Goal: Navigation & Orientation: Find specific page/section

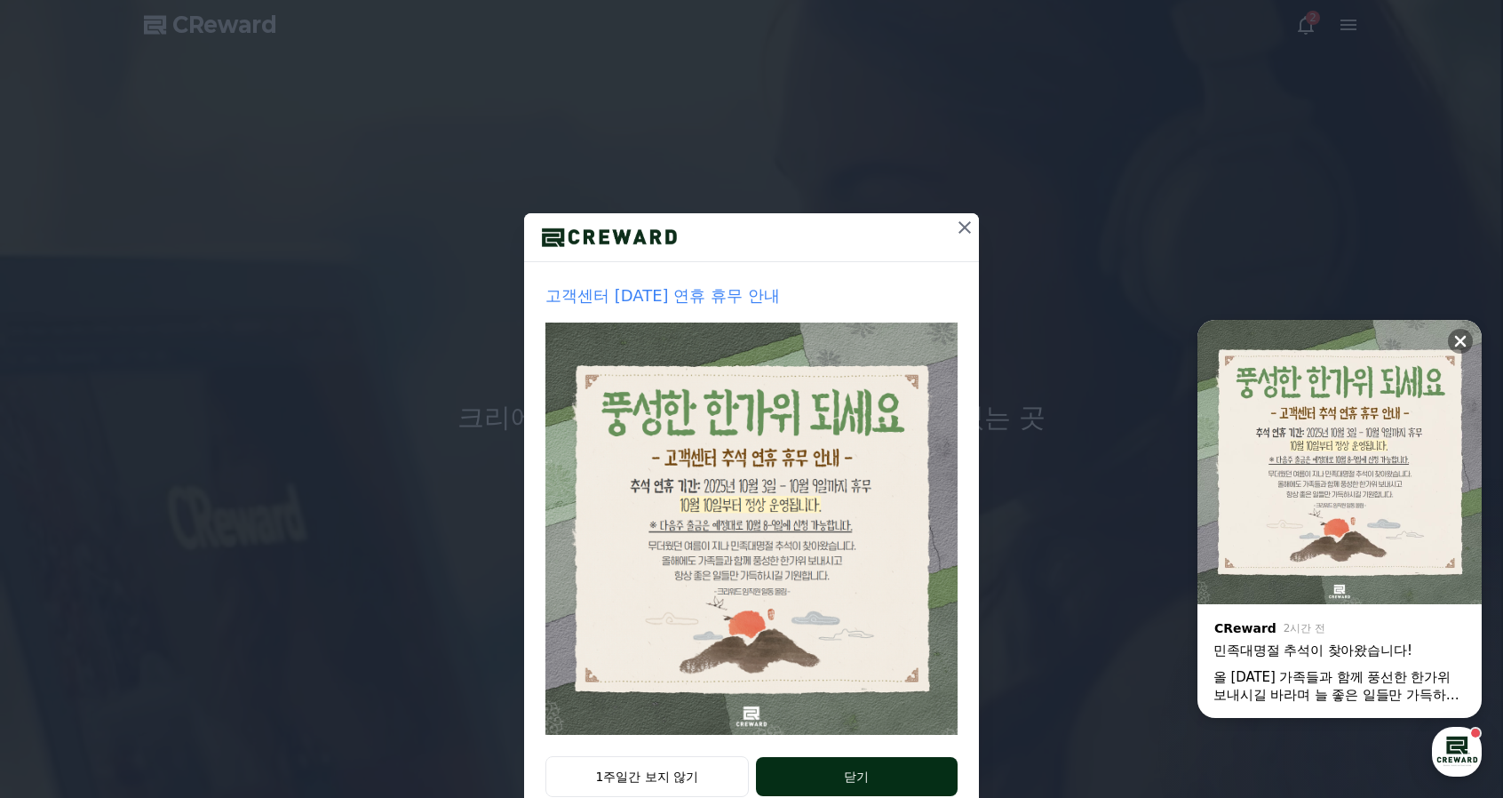
click at [885, 783] on button "닫기" at bounding box center [857, 776] width 202 height 39
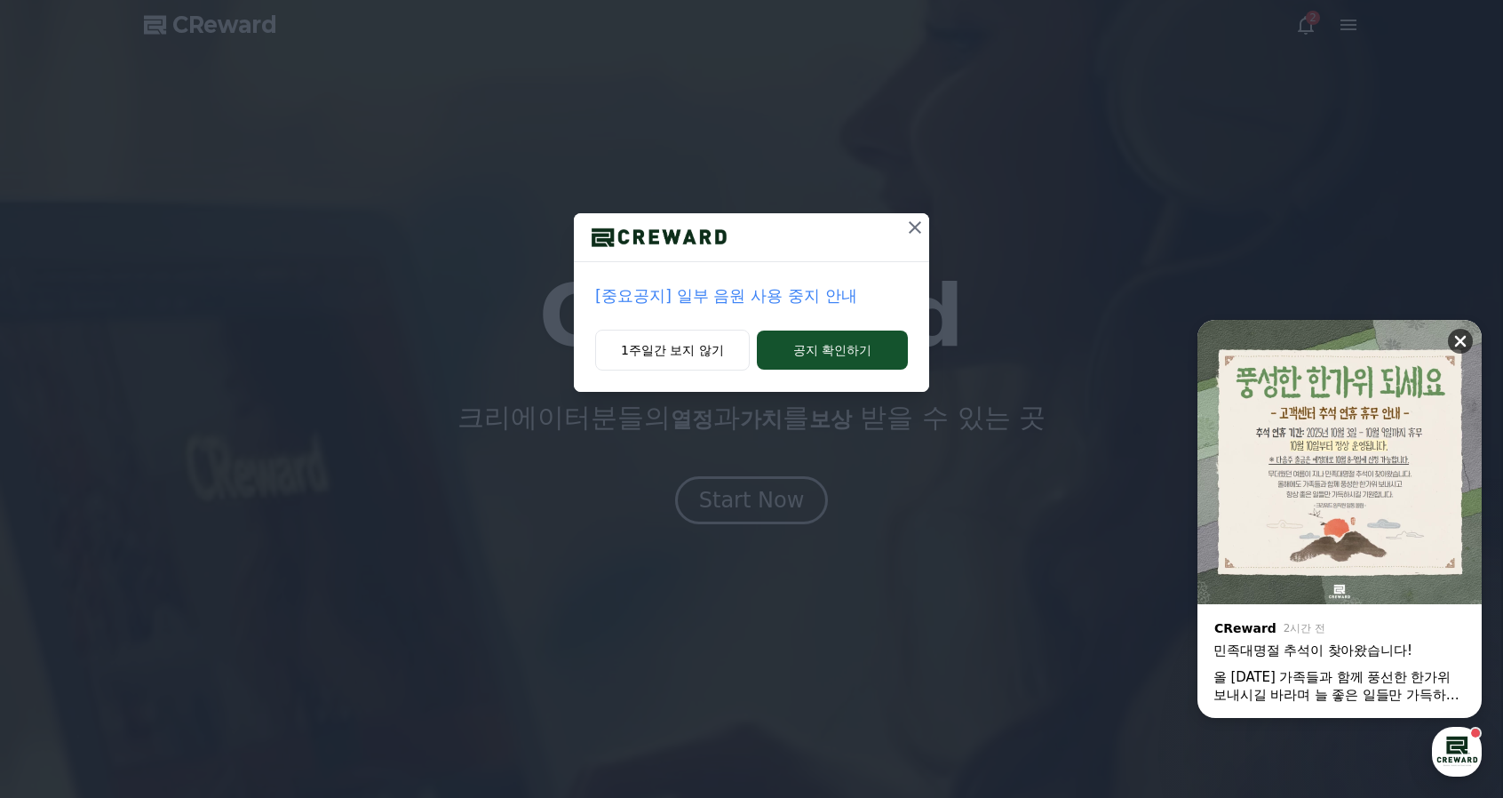
click at [1462, 338] on icon at bounding box center [1461, 342] width 12 height 12
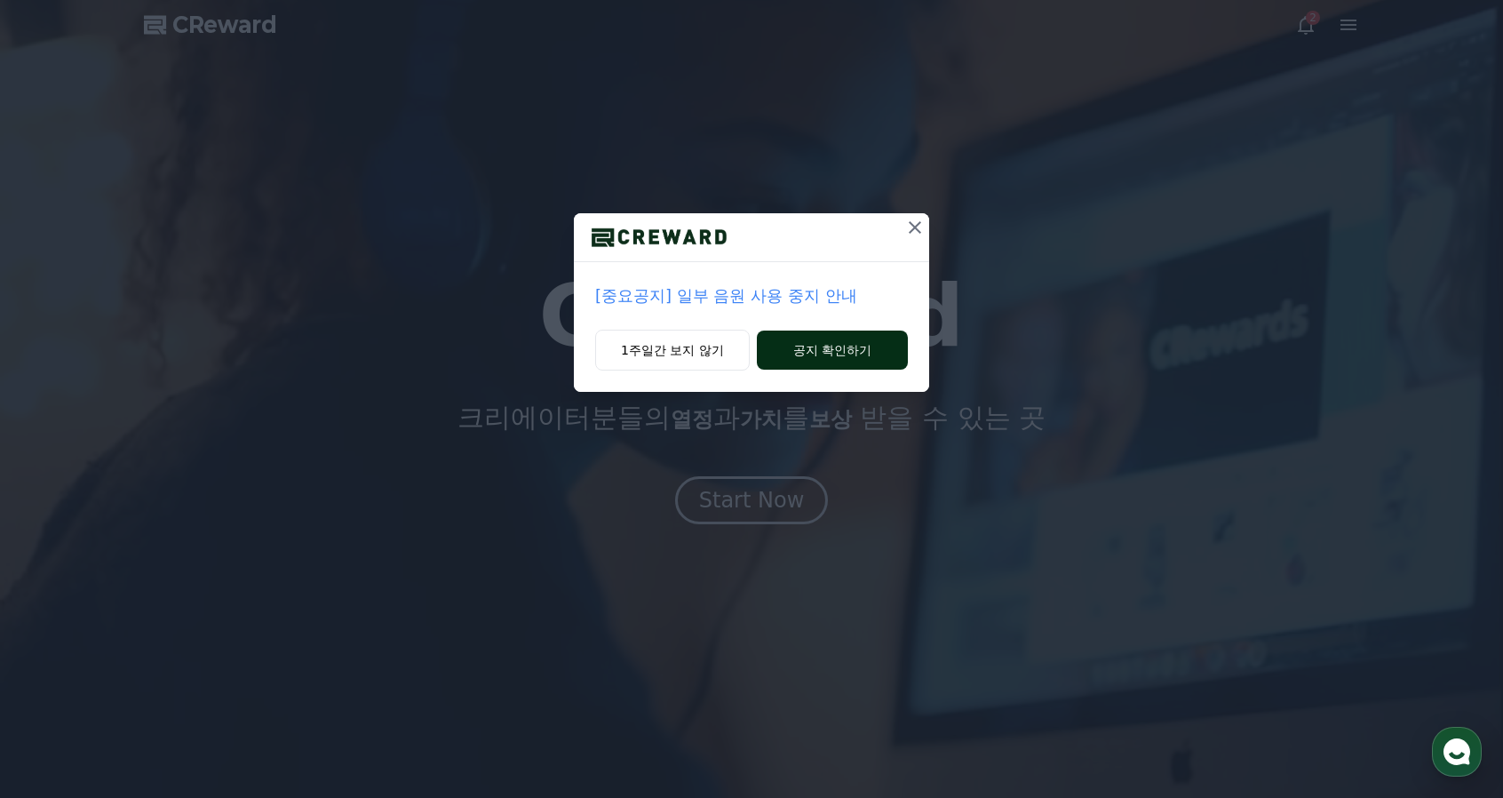
click at [837, 349] on button "공지 확인하기" at bounding box center [832, 349] width 151 height 39
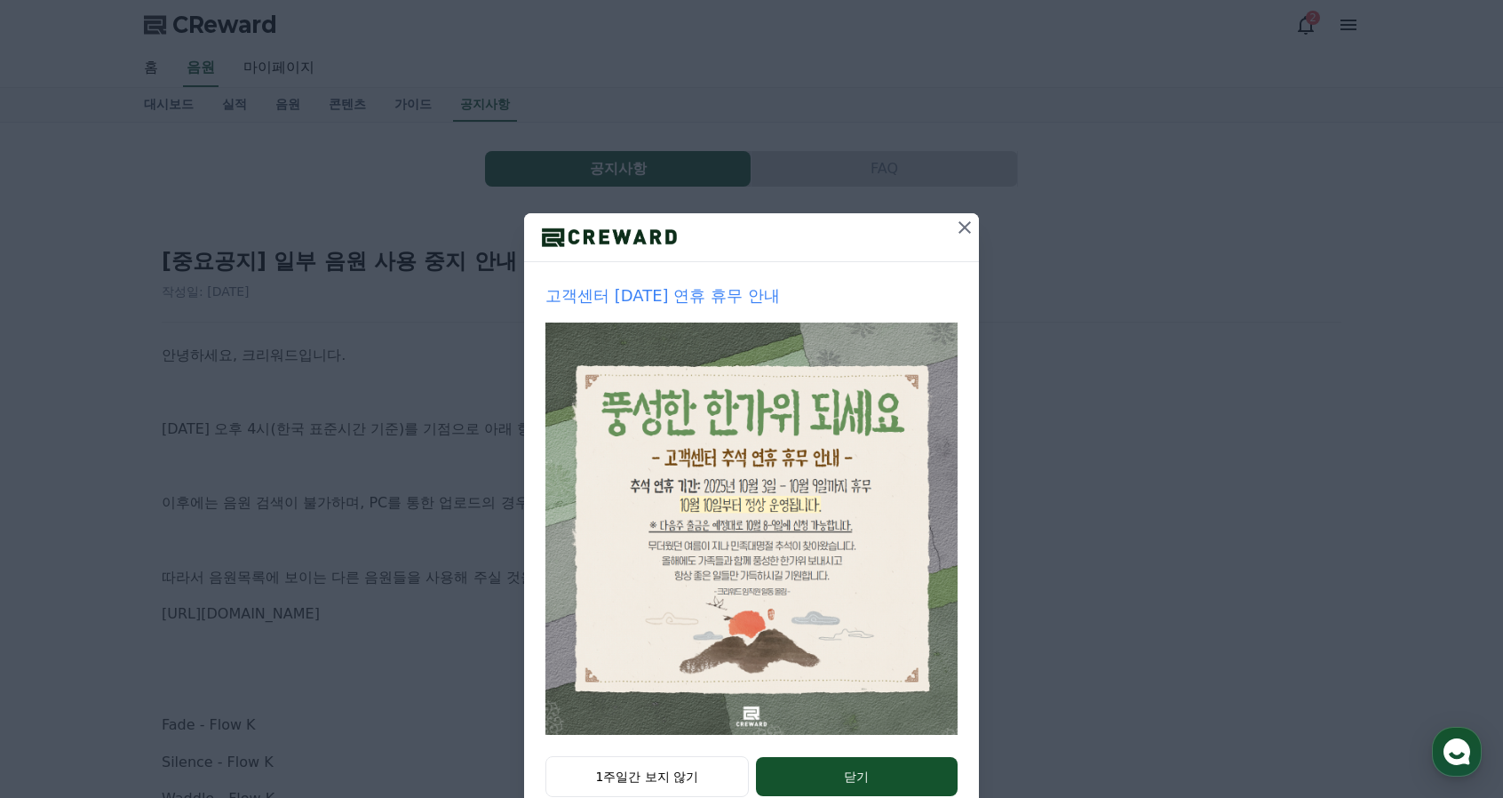
click at [957, 234] on icon at bounding box center [964, 227] width 21 height 21
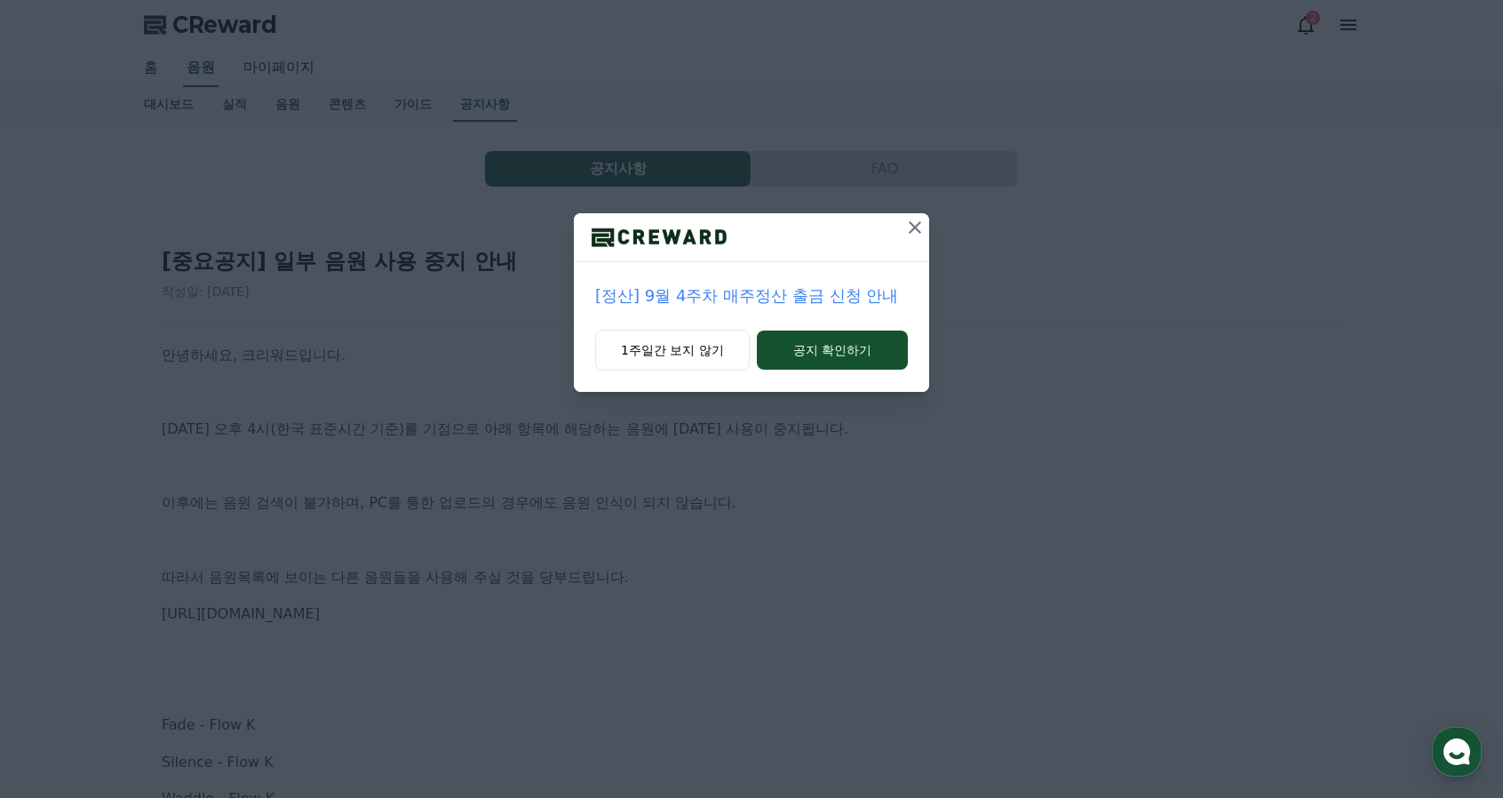
click at [918, 226] on icon at bounding box center [914, 227] width 21 height 21
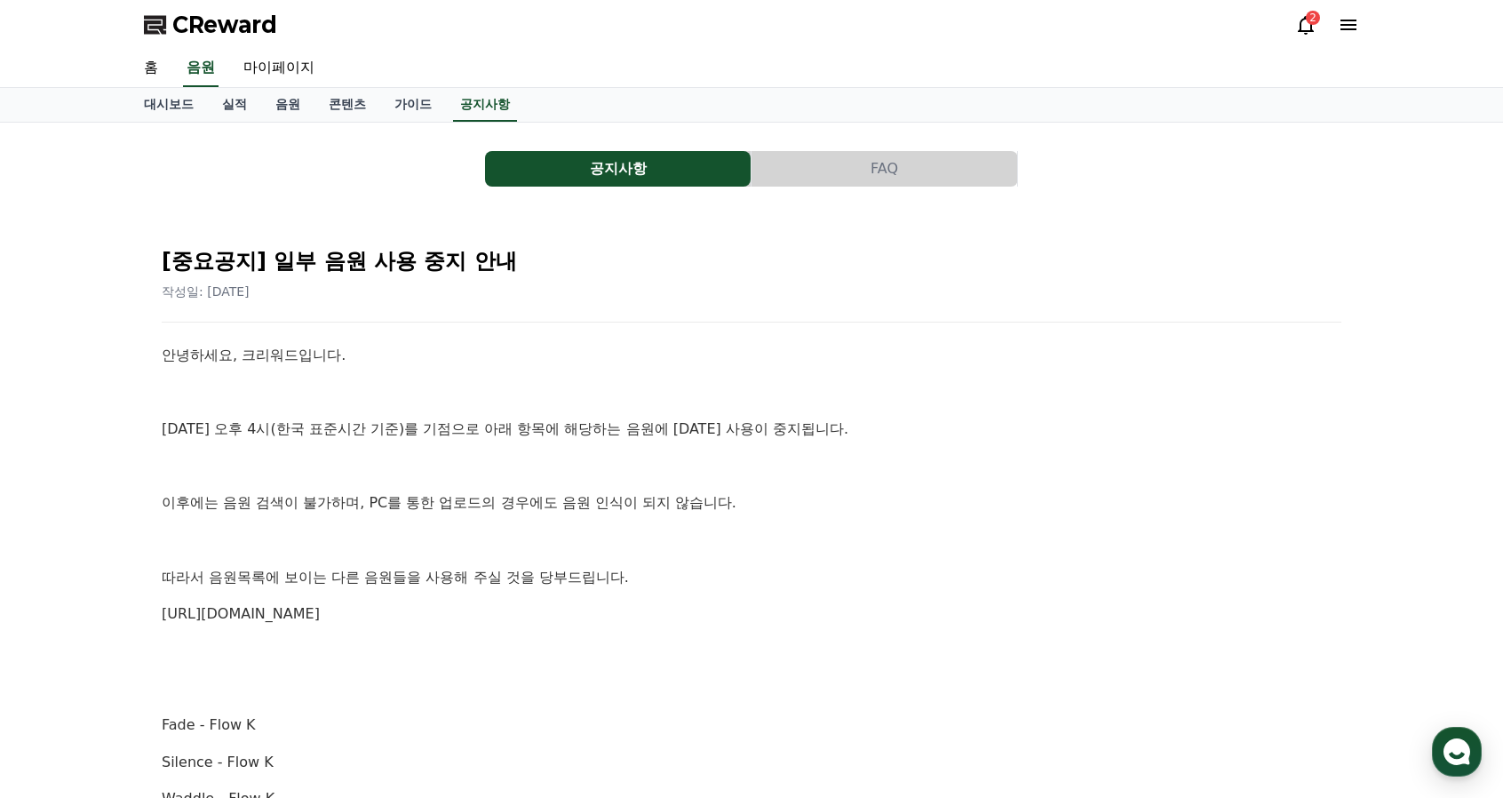
click at [1304, 31] on icon at bounding box center [1306, 25] width 16 height 19
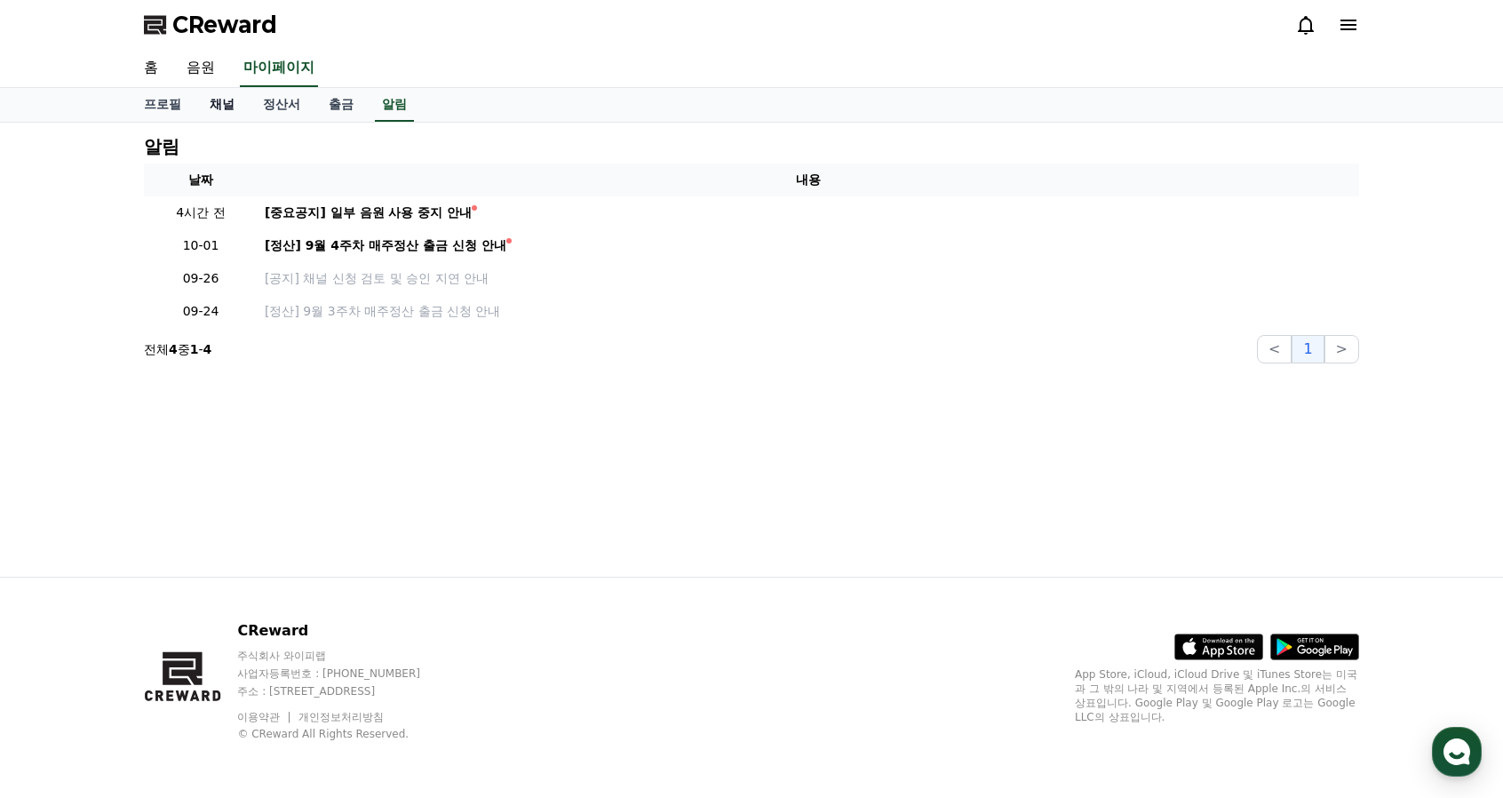
click at [222, 108] on link "채널" at bounding box center [221, 105] width 53 height 34
